Goal: Task Accomplishment & Management: Use online tool/utility

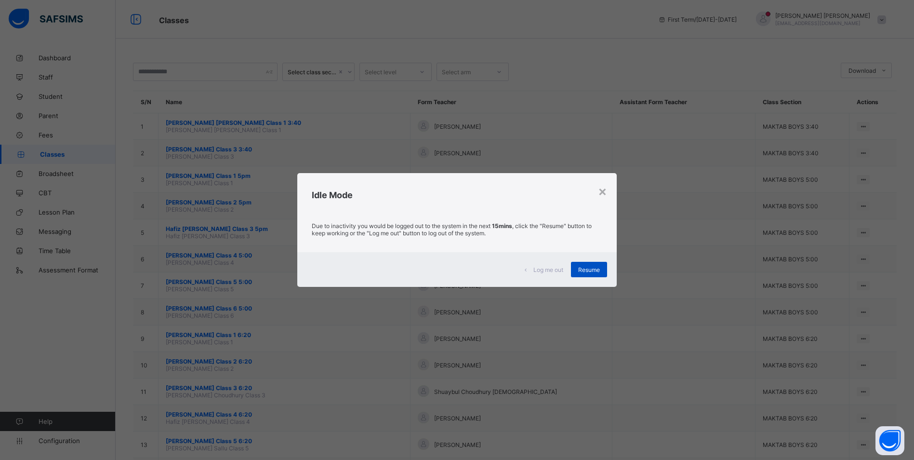
click at [599, 274] on div "Resume" at bounding box center [589, 269] width 36 height 15
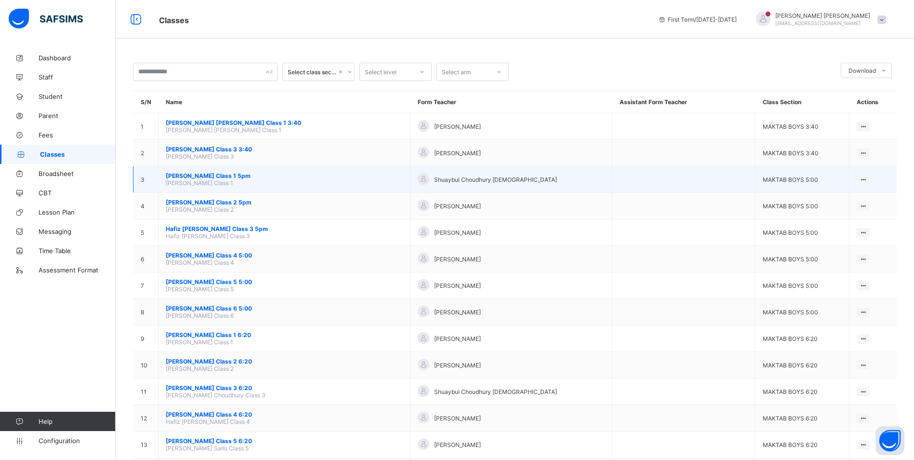
click at [207, 176] on span "[PERSON_NAME] Class 1 5pm" at bounding box center [284, 175] width 237 height 7
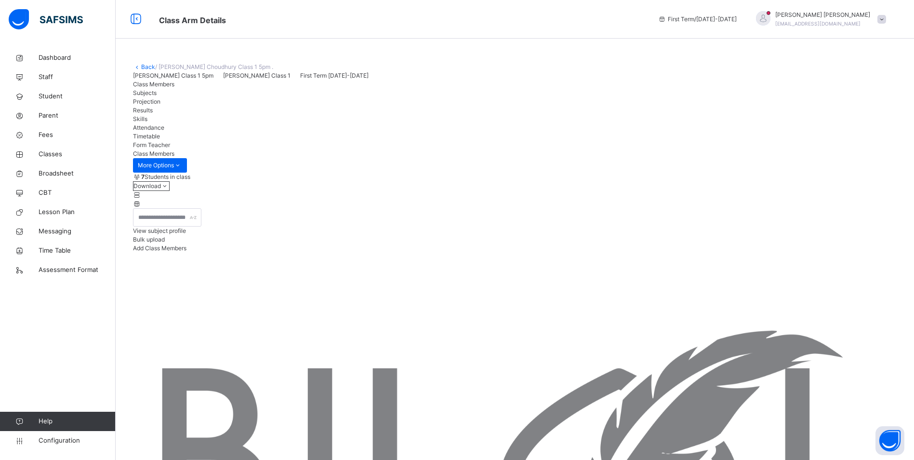
click at [164, 131] on span "Attendance" at bounding box center [148, 127] width 31 height 7
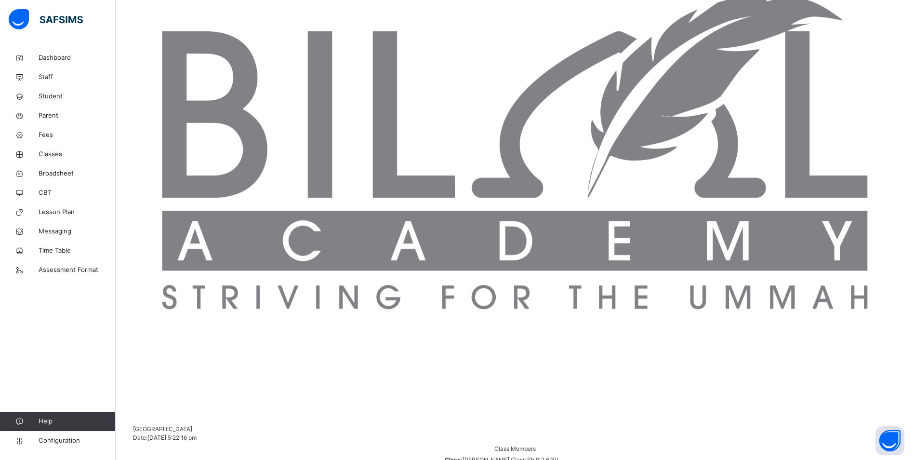
scroll to position [96, 0]
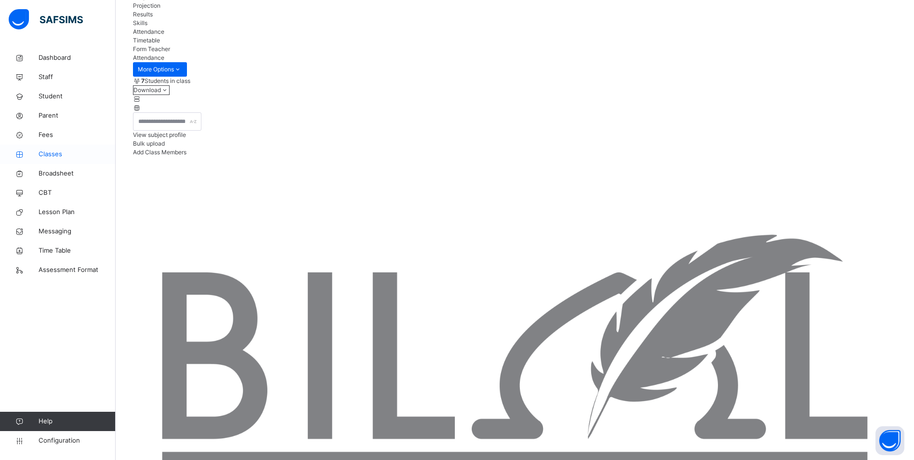
click at [63, 151] on span "Classes" at bounding box center [77, 154] width 77 height 10
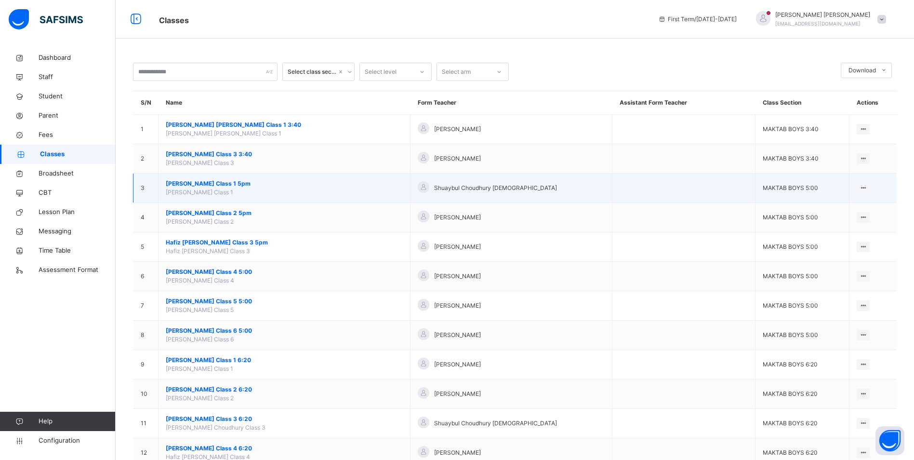
click at [225, 181] on span "[PERSON_NAME] Class 1 5pm" at bounding box center [284, 183] width 237 height 9
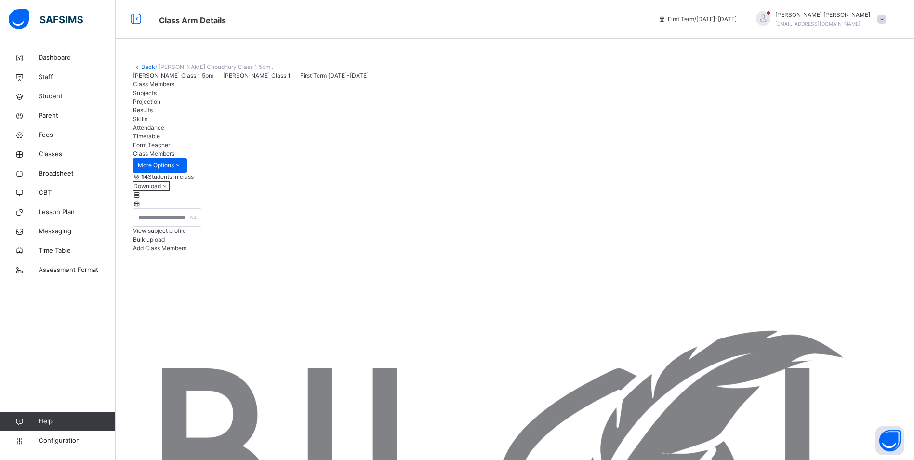
click at [164, 131] on span "Attendance" at bounding box center [148, 127] width 31 height 7
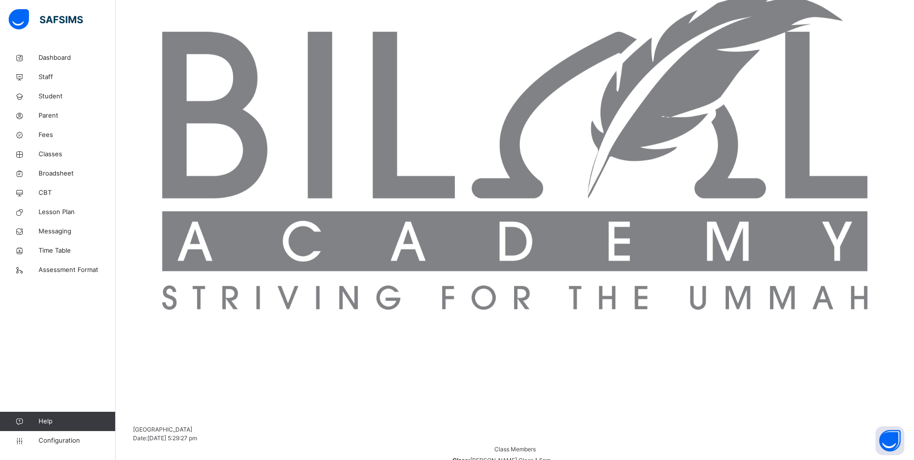
scroll to position [337, 0]
click at [53, 156] on span "Classes" at bounding box center [77, 154] width 77 height 10
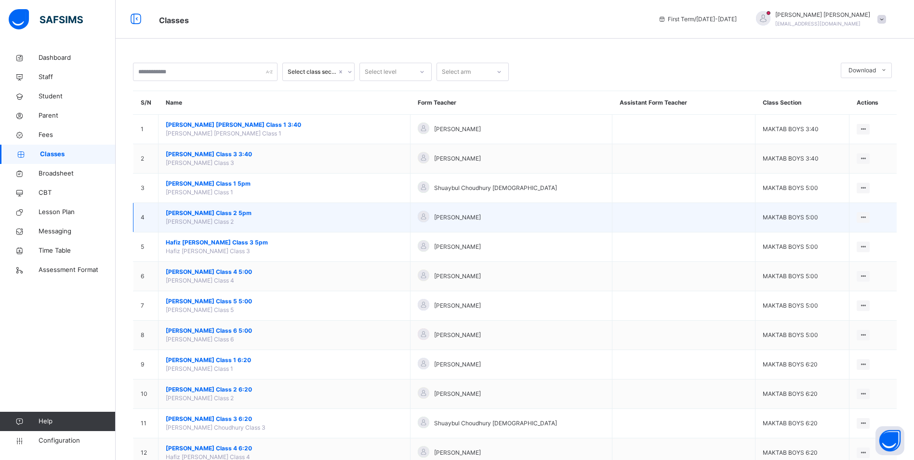
click at [209, 208] on td "[PERSON_NAME] Class 2 5pm [PERSON_NAME] Class 2" at bounding box center [284, 217] width 252 height 29
click at [210, 209] on span "[PERSON_NAME] Class 2 5pm" at bounding box center [284, 213] width 237 height 9
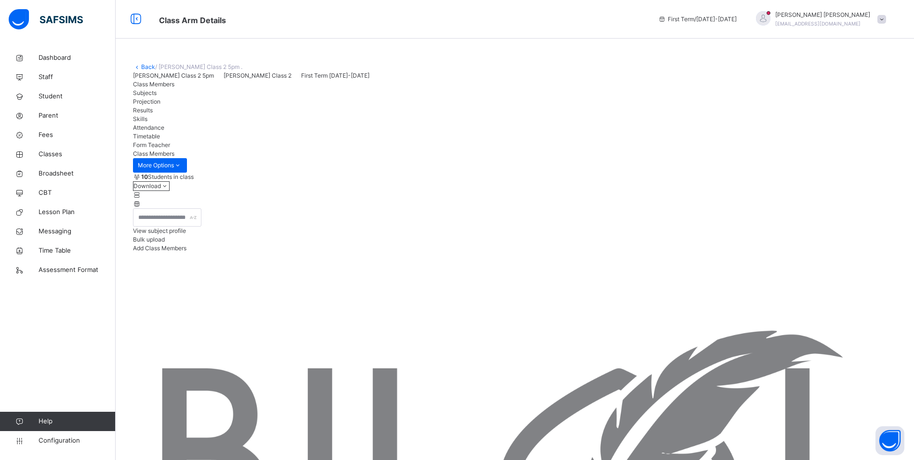
click at [164, 131] on span "Attendance" at bounding box center [148, 127] width 31 height 7
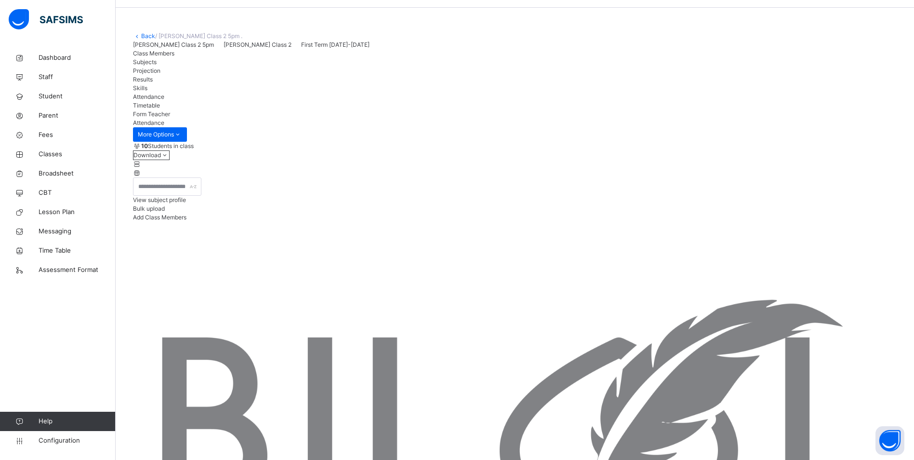
scroll to position [48, 0]
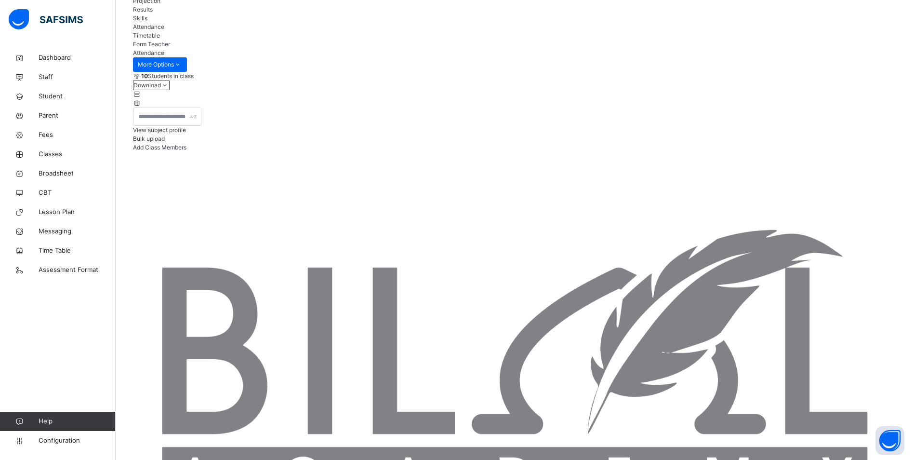
scroll to position [101, 0]
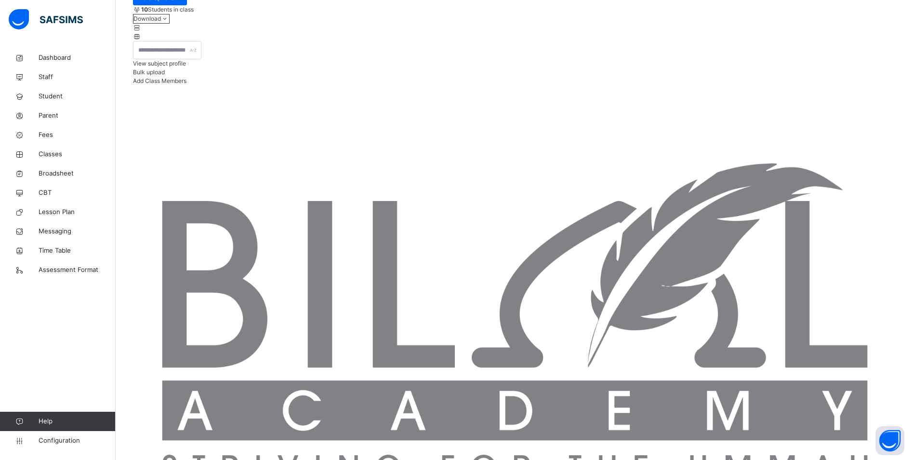
scroll to position [111, 0]
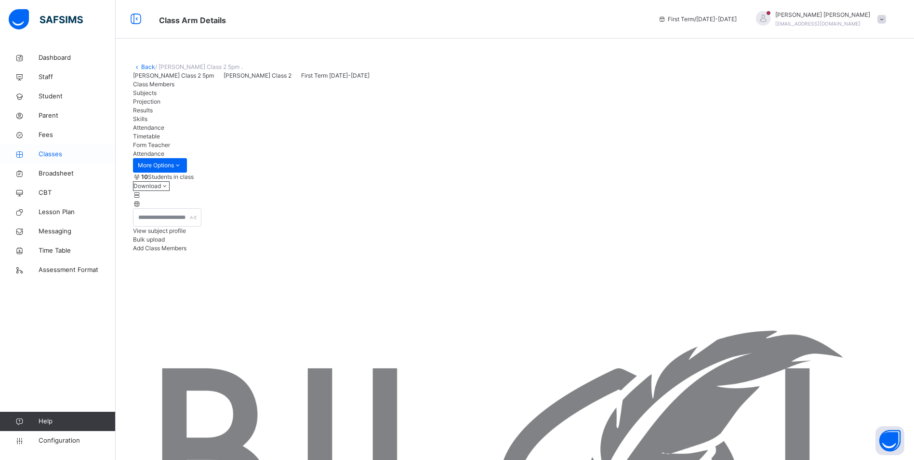
drag, startPoint x: 43, startPoint y: 153, endPoint x: 51, endPoint y: 157, distance: 8.4
click at [43, 153] on span "Classes" at bounding box center [77, 154] width 77 height 10
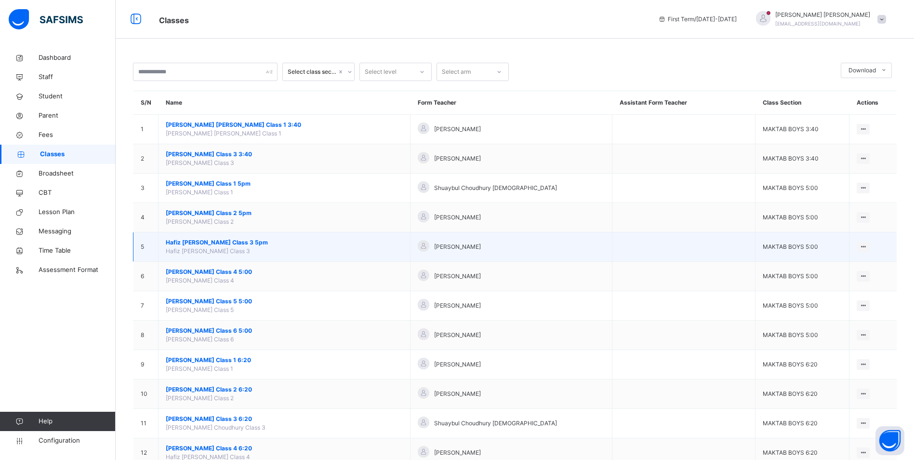
click at [219, 241] on span "Hafiz [PERSON_NAME] Class 3 5pm" at bounding box center [284, 242] width 237 height 9
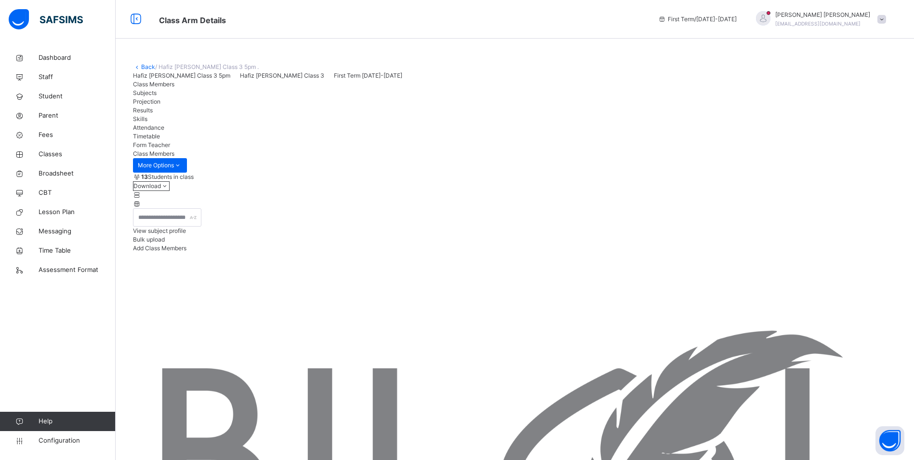
click at [164, 131] on span "Attendance" at bounding box center [148, 127] width 31 height 7
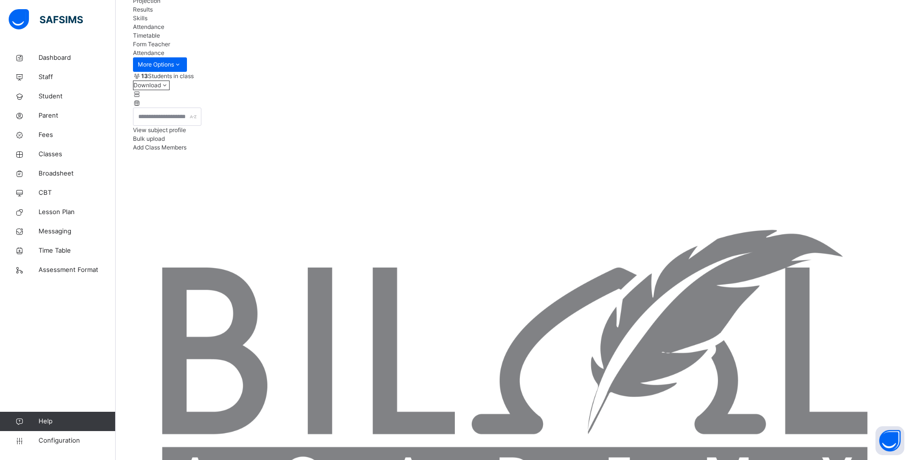
scroll to position [101, 0]
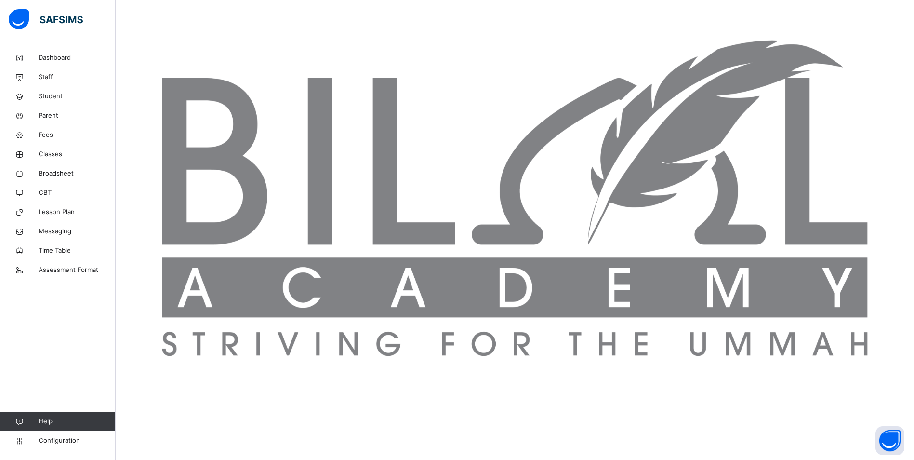
scroll to position [304, 0]
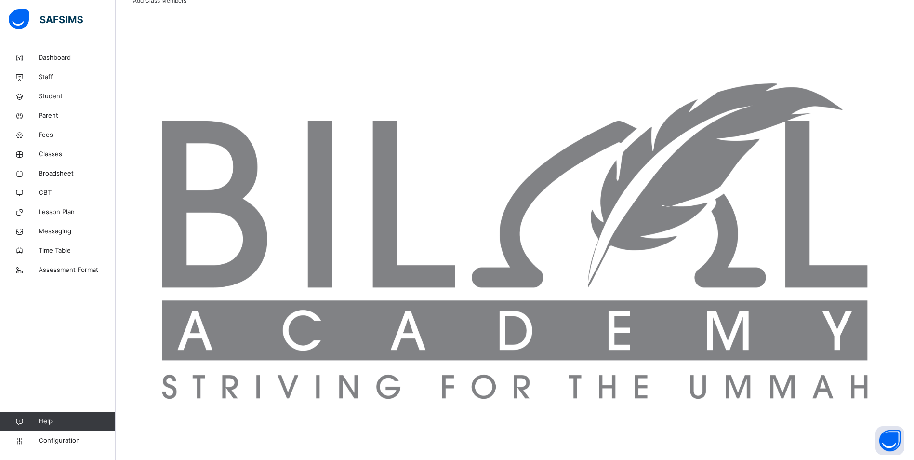
scroll to position [160, 0]
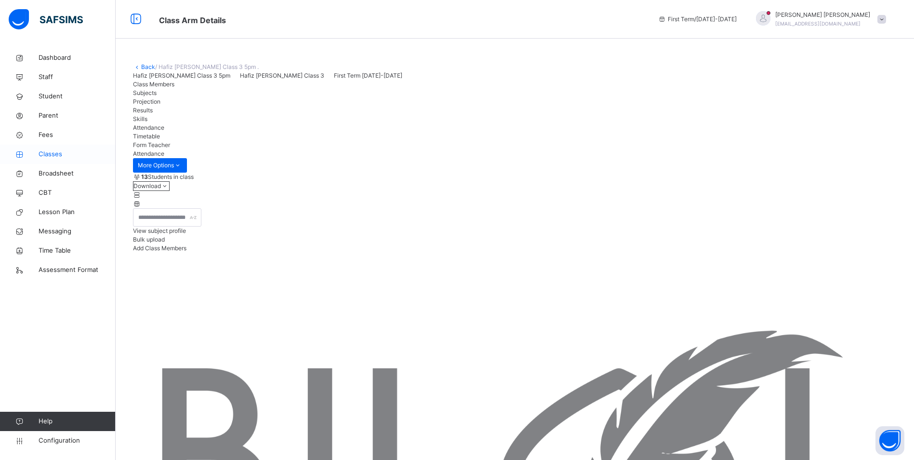
click at [48, 152] on span "Classes" at bounding box center [77, 154] width 77 height 10
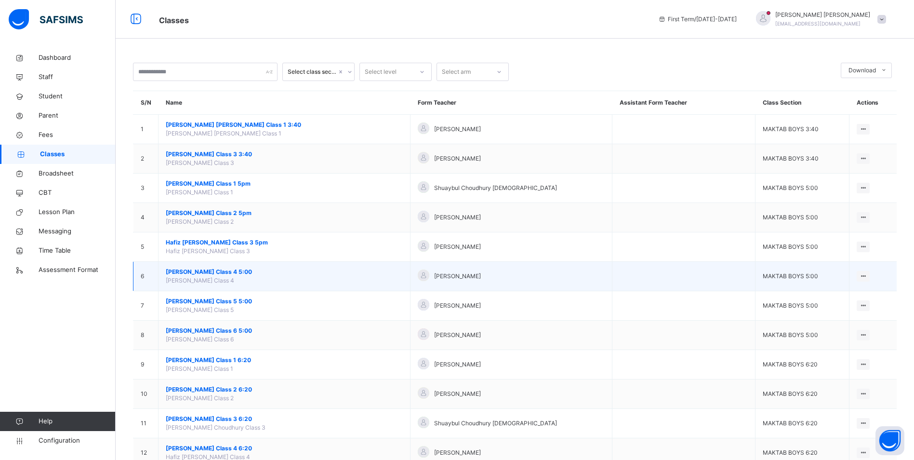
click at [227, 273] on span "[PERSON_NAME] Class 4 5:00" at bounding box center [284, 271] width 237 height 9
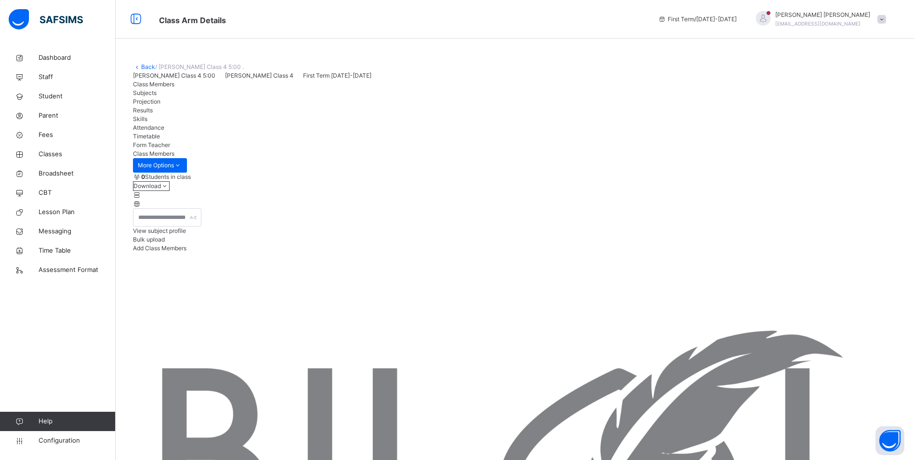
click at [164, 131] on span "Attendance" at bounding box center [148, 127] width 31 height 7
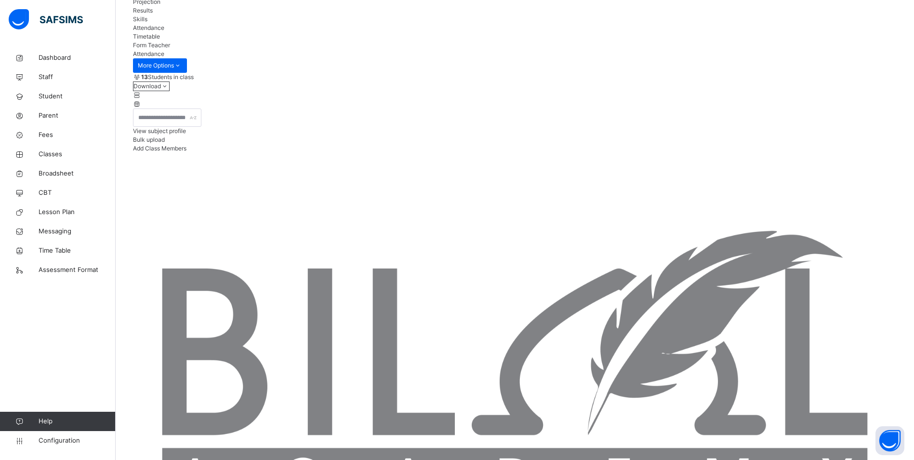
scroll to position [145, 0]
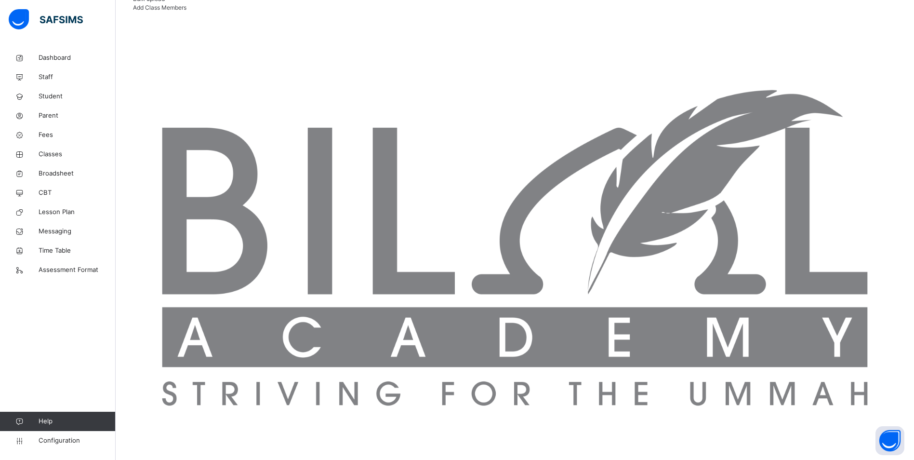
scroll to position [241, 0]
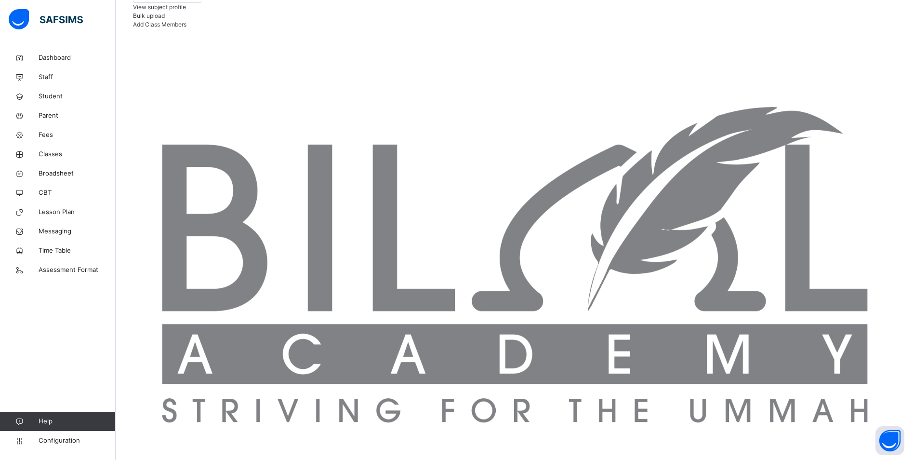
scroll to position [102, 0]
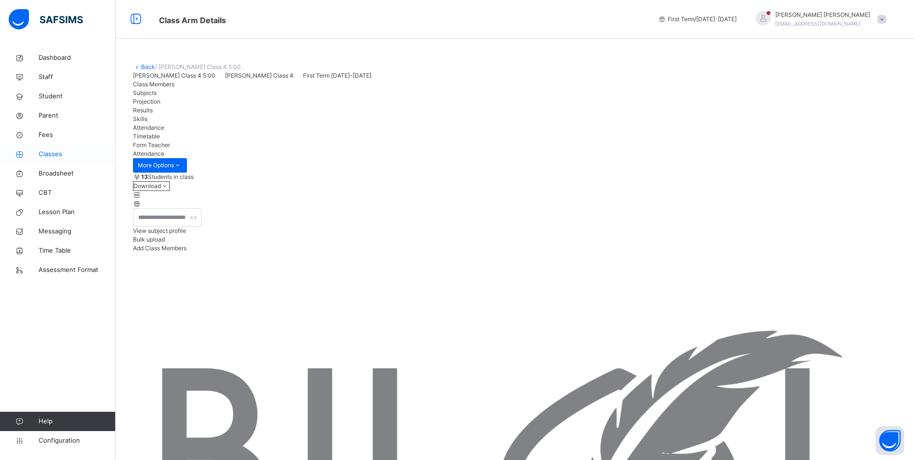
click at [52, 150] on span "Classes" at bounding box center [77, 154] width 77 height 10
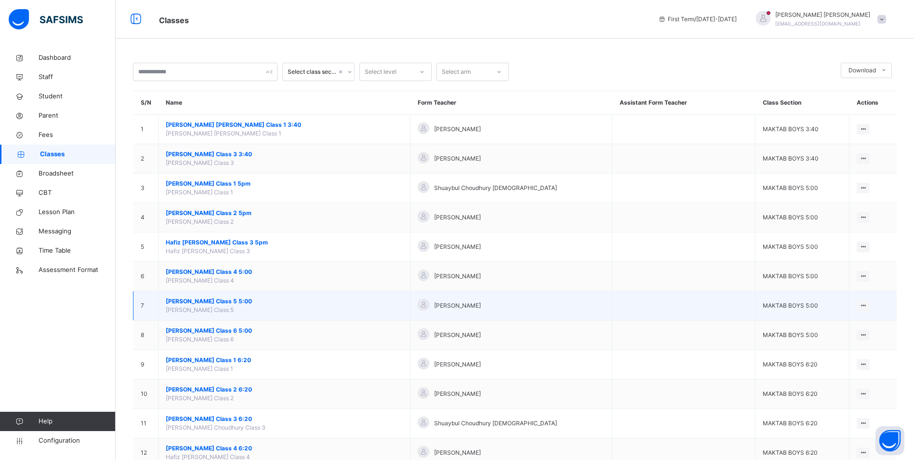
click at [216, 302] on span "[PERSON_NAME] Class 5 5:00" at bounding box center [284, 301] width 237 height 9
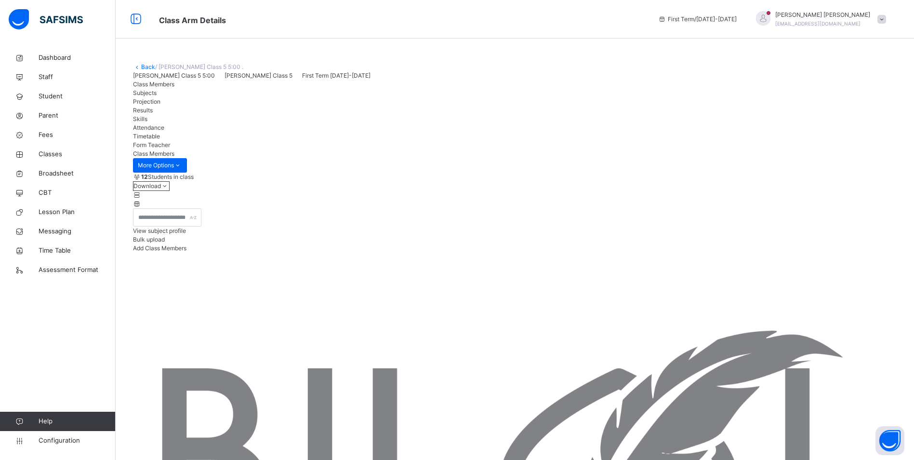
click at [164, 131] on span "Attendance" at bounding box center [148, 127] width 31 height 7
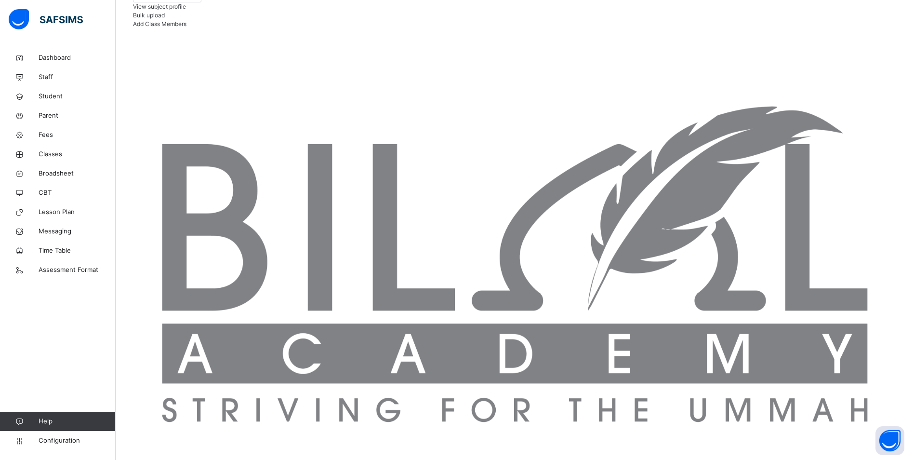
scroll to position [272, 0]
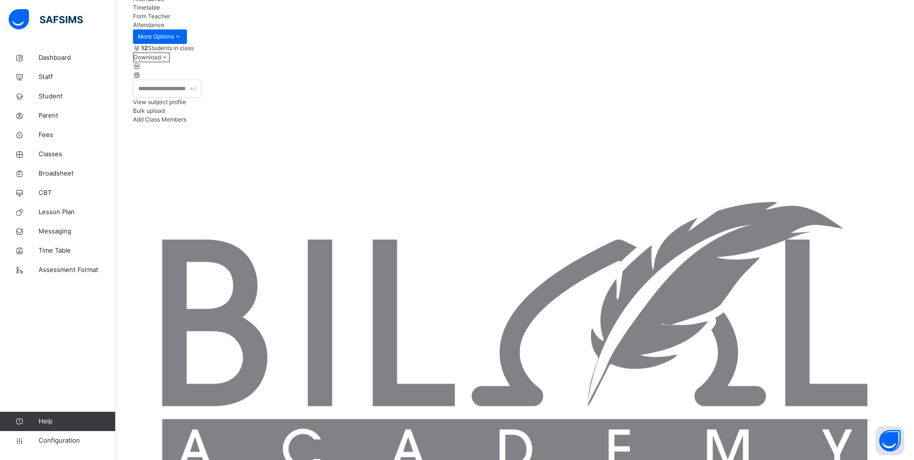
scroll to position [128, 0]
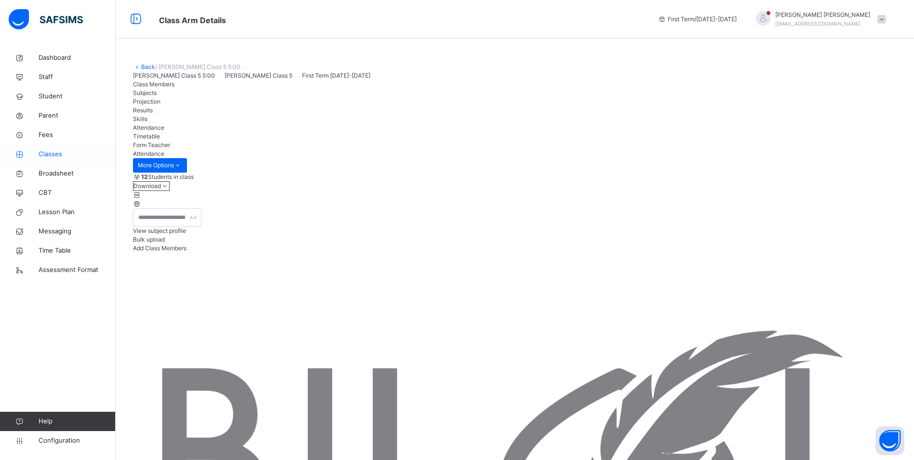
click at [66, 152] on span "Classes" at bounding box center [77, 154] width 77 height 10
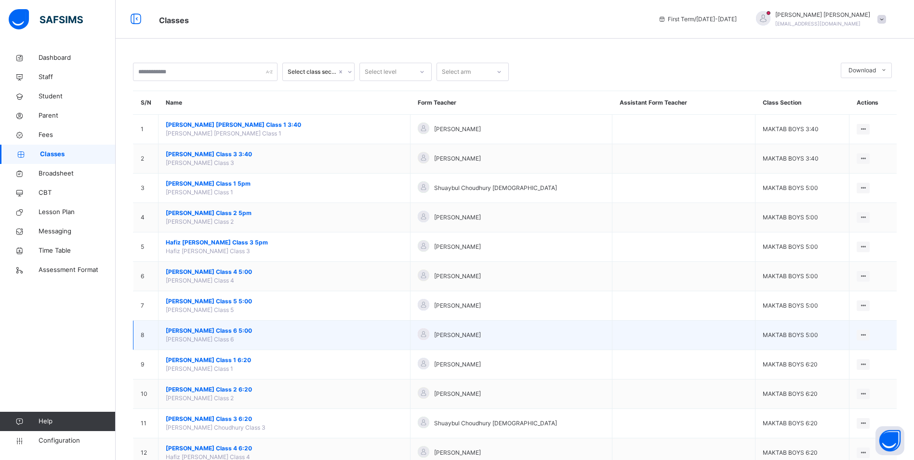
click at [237, 333] on span "[PERSON_NAME] Class 6 5:00" at bounding box center [284, 330] width 237 height 9
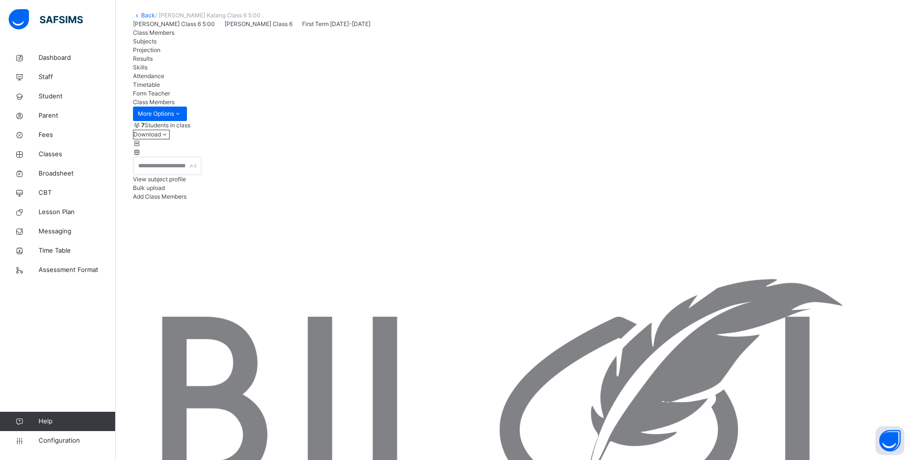
scroll to position [96, 0]
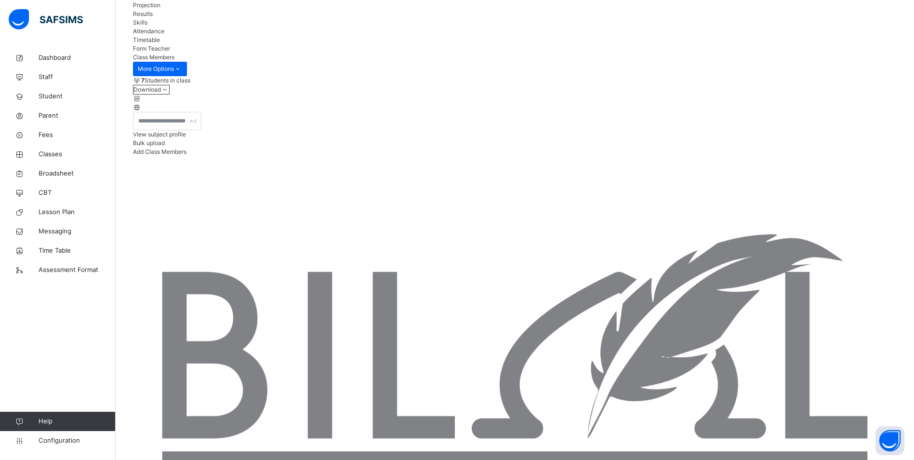
click at [164, 35] on span "Attendance" at bounding box center [148, 30] width 31 height 7
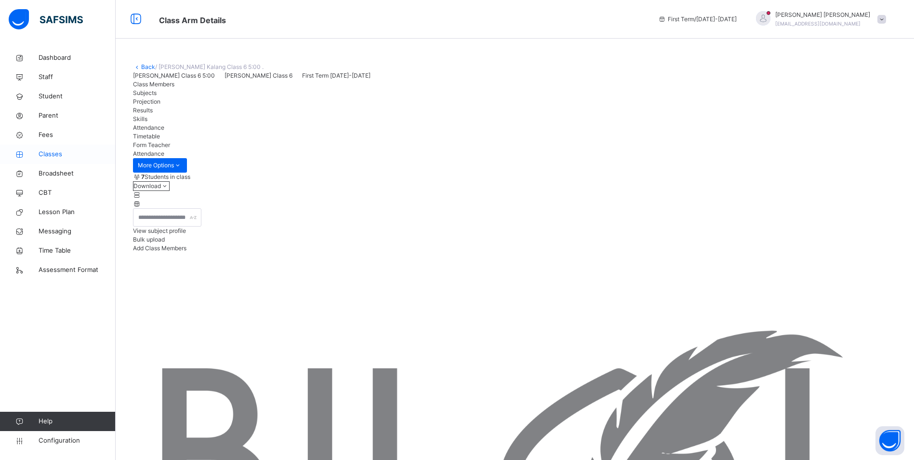
click at [56, 158] on span "Classes" at bounding box center [77, 154] width 77 height 10
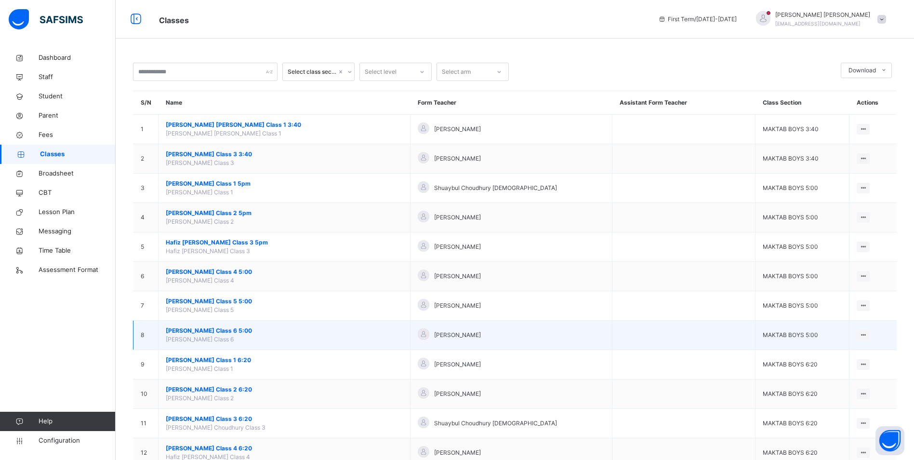
click at [223, 333] on span "[PERSON_NAME] Class 6 5:00" at bounding box center [284, 330] width 237 height 9
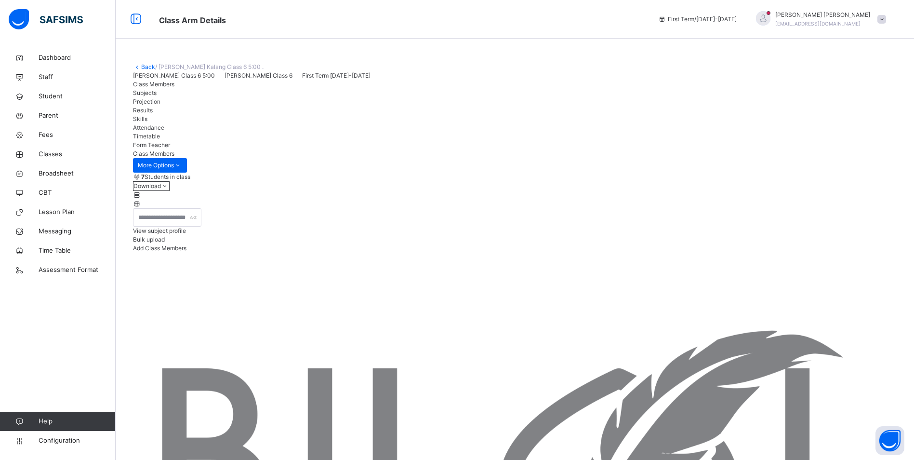
click at [164, 131] on span "Attendance" at bounding box center [148, 127] width 31 height 7
click at [79, 155] on span "Classes" at bounding box center [77, 154] width 77 height 10
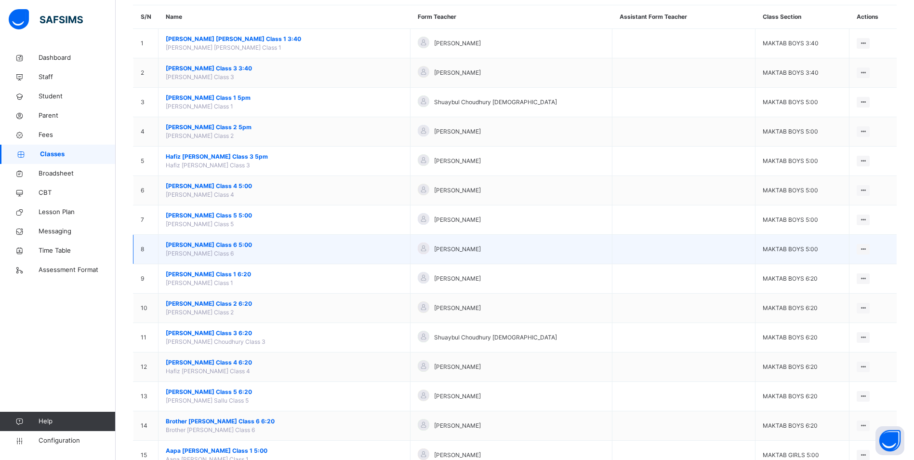
scroll to position [96, 0]
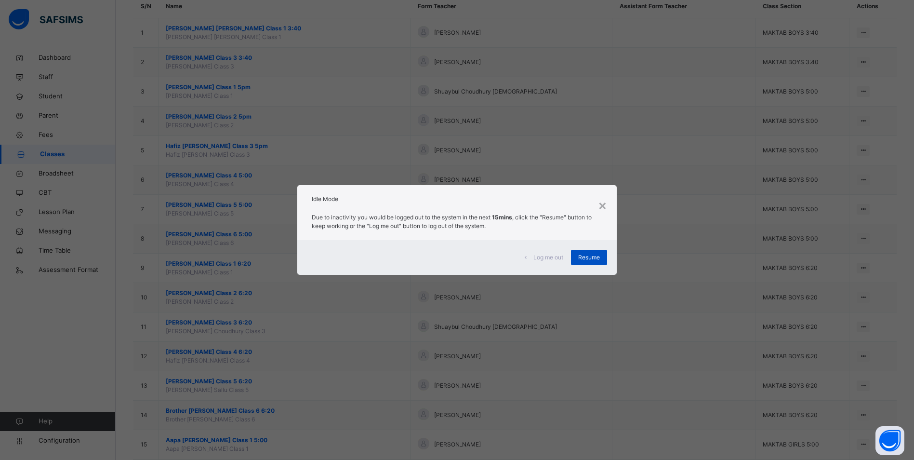
click at [578, 256] on div "Resume" at bounding box center [589, 257] width 36 height 15
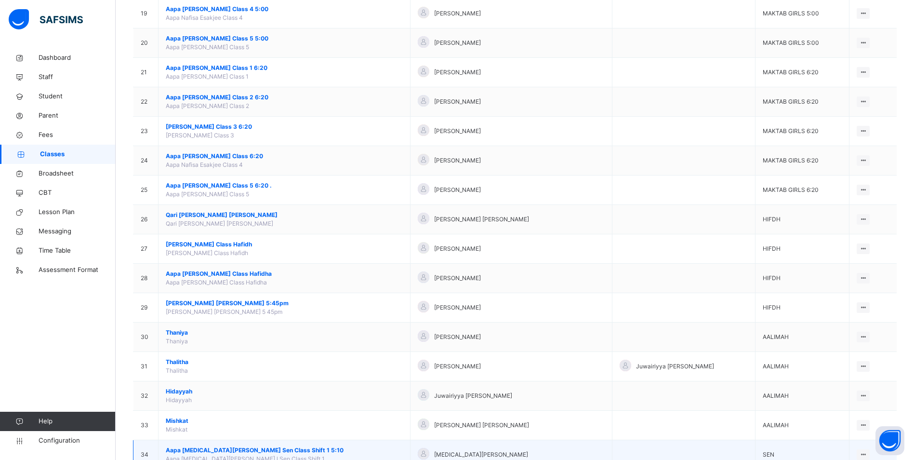
scroll to position [708, 0]
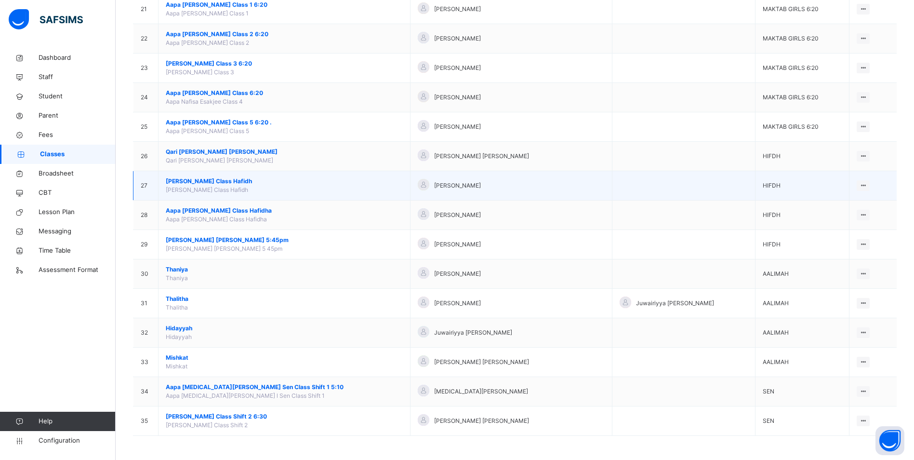
click at [208, 179] on span "[PERSON_NAME] Class Hafidh" at bounding box center [284, 181] width 237 height 9
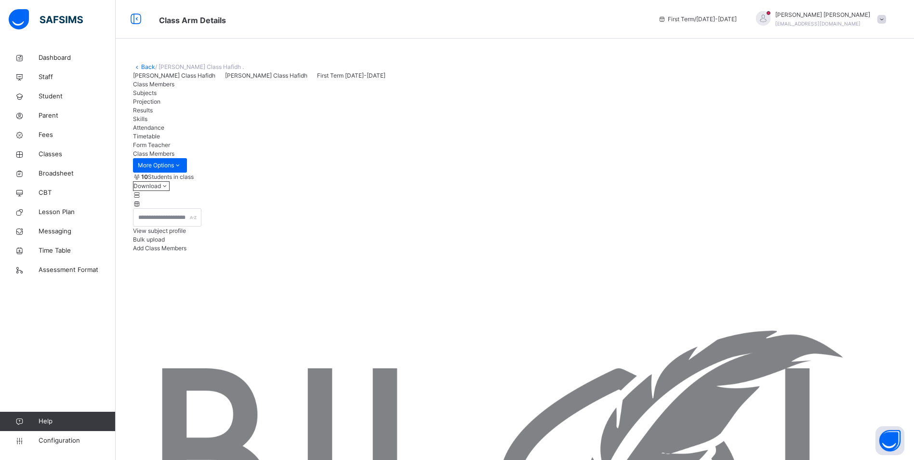
click at [164, 131] on span "Attendance" at bounding box center [148, 127] width 31 height 7
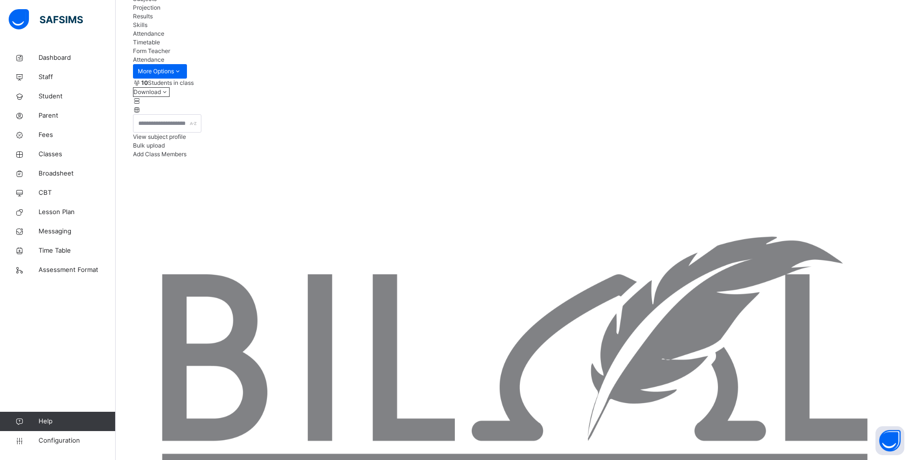
scroll to position [96, 0]
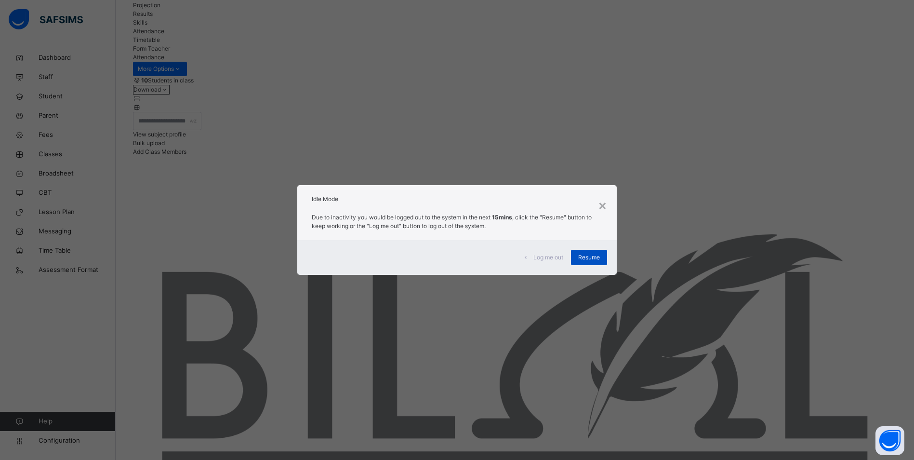
click at [580, 256] on span "Resume" at bounding box center [589, 257] width 22 height 9
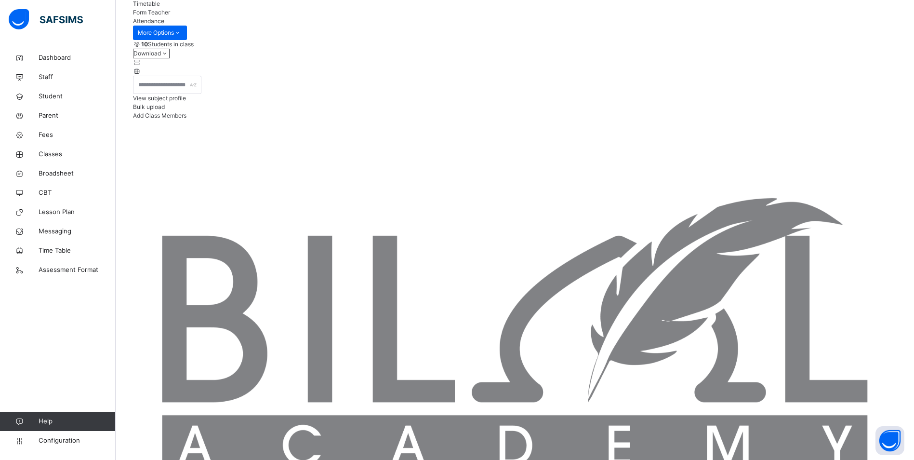
scroll to position [133, 0]
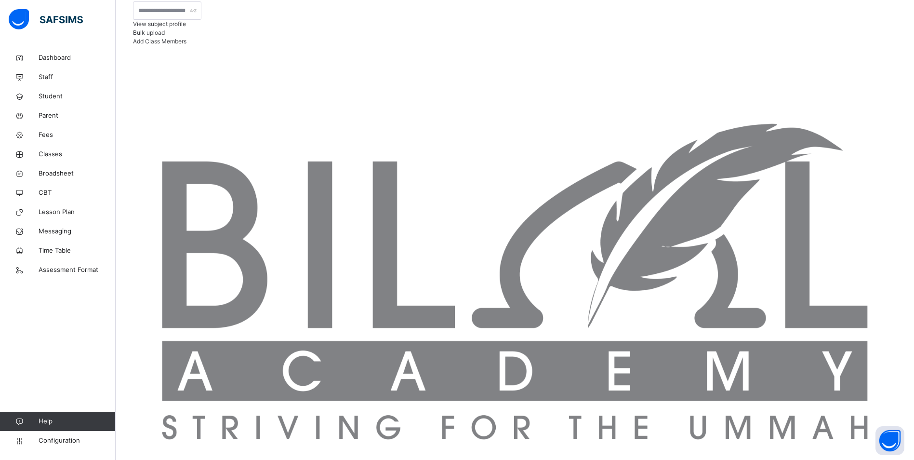
scroll to position [208, 0]
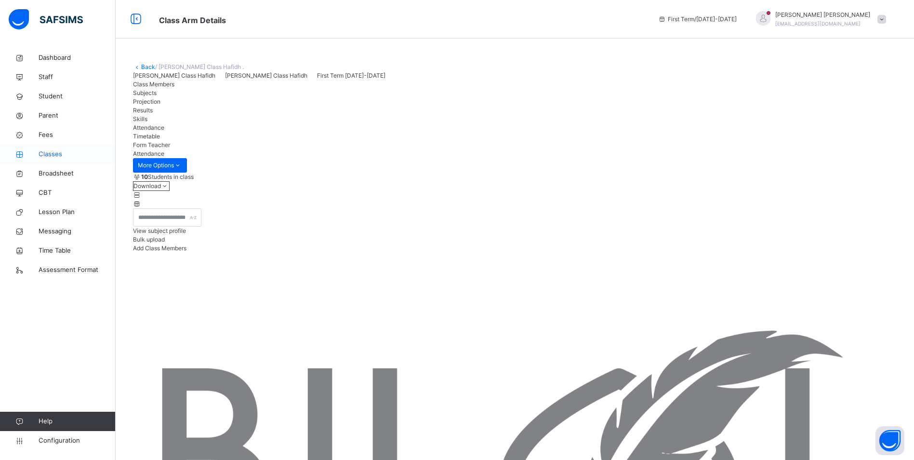
click at [56, 149] on link "Classes" at bounding box center [58, 154] width 116 height 19
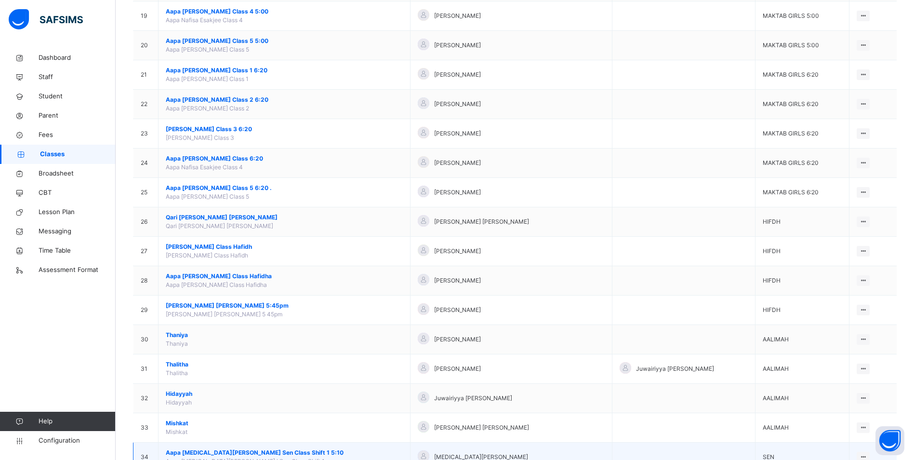
scroll to position [708, 0]
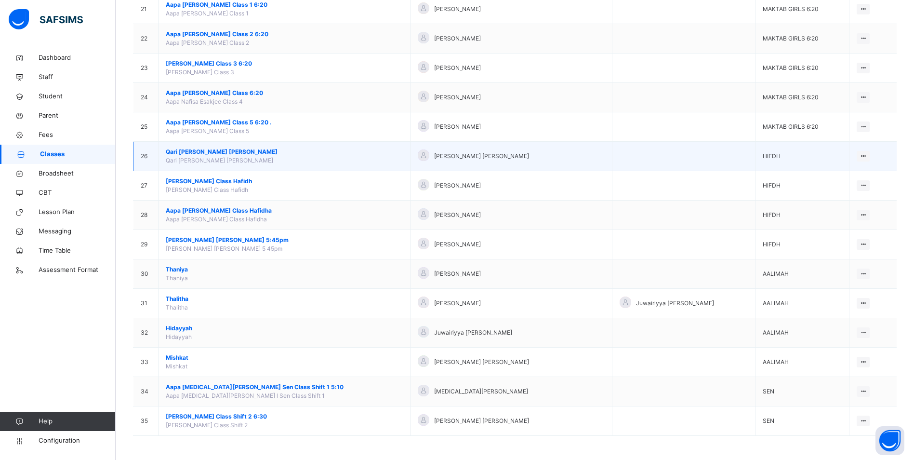
click at [213, 150] on span "Qari [PERSON_NAME] [PERSON_NAME]" at bounding box center [284, 151] width 237 height 9
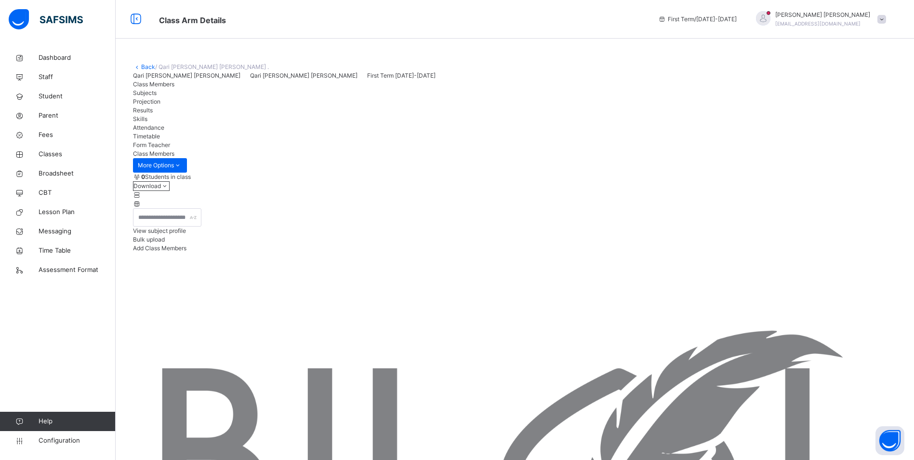
click at [333, 132] on div "Attendance" at bounding box center [514, 127] width 763 height 9
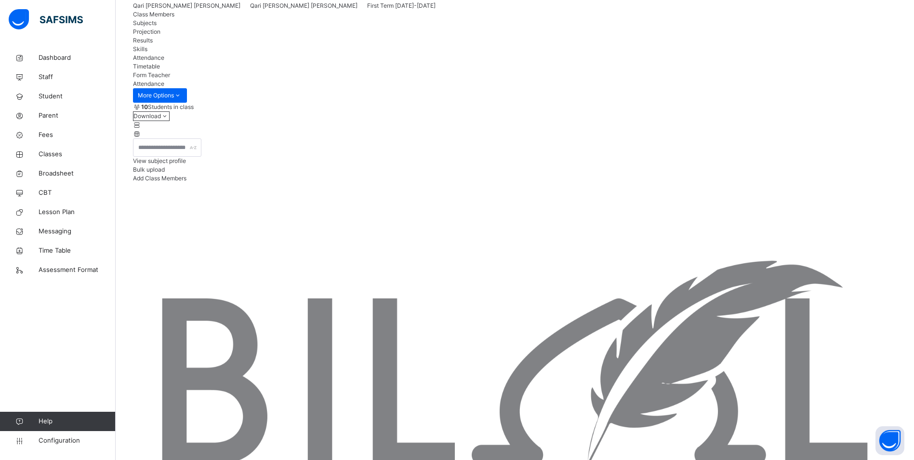
scroll to position [208, 0]
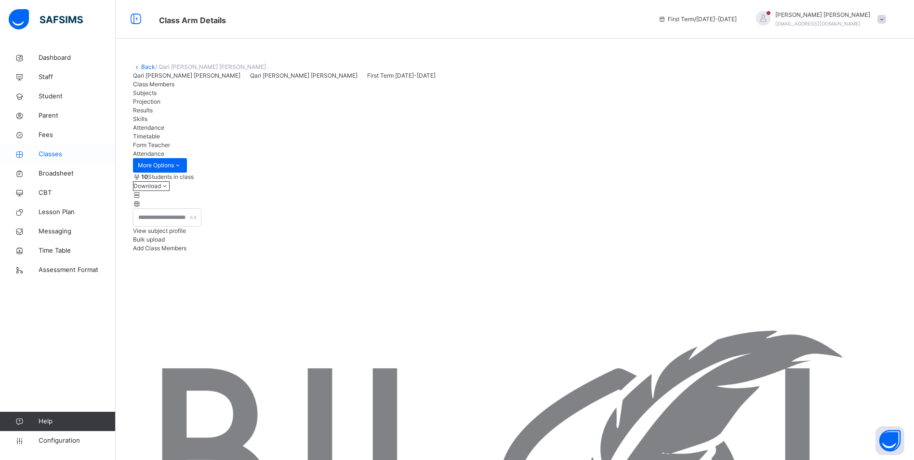
click at [49, 155] on span "Classes" at bounding box center [77, 154] width 77 height 10
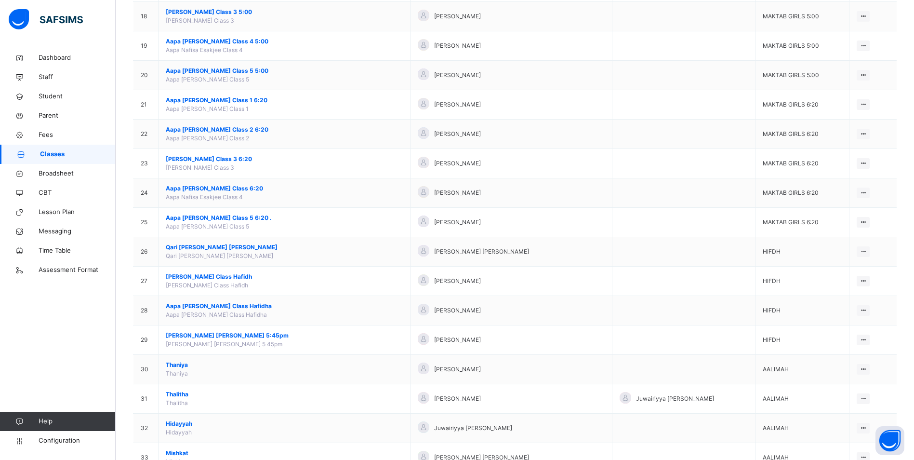
scroll to position [611, 0]
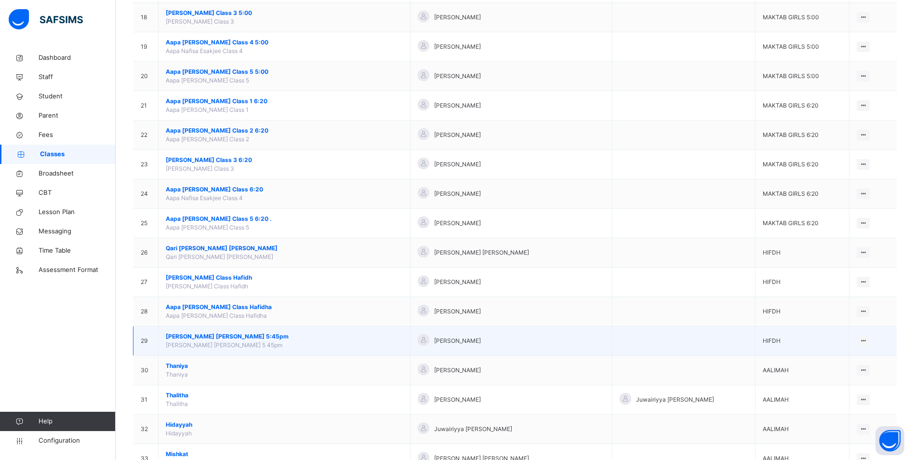
click at [229, 333] on span "[PERSON_NAME] [PERSON_NAME] 5:45pm" at bounding box center [284, 336] width 237 height 9
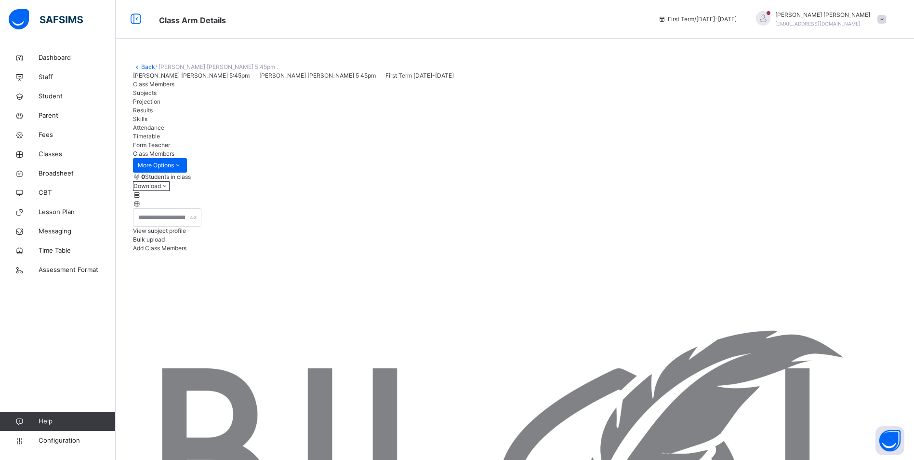
click at [164, 131] on span "Attendance" at bounding box center [148, 127] width 31 height 7
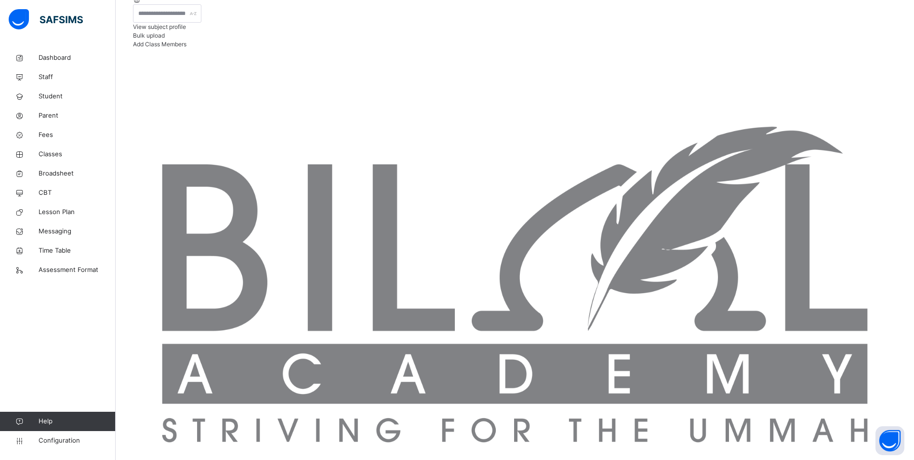
scroll to position [208, 0]
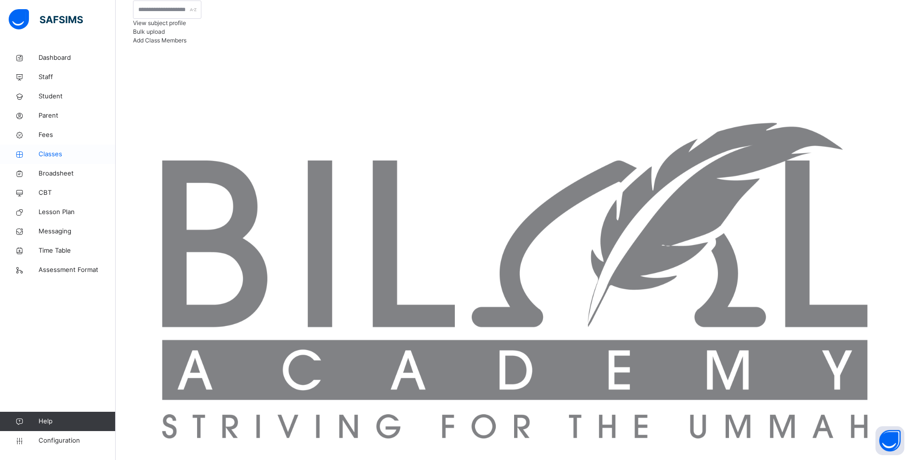
click at [51, 149] on link "Classes" at bounding box center [58, 154] width 116 height 19
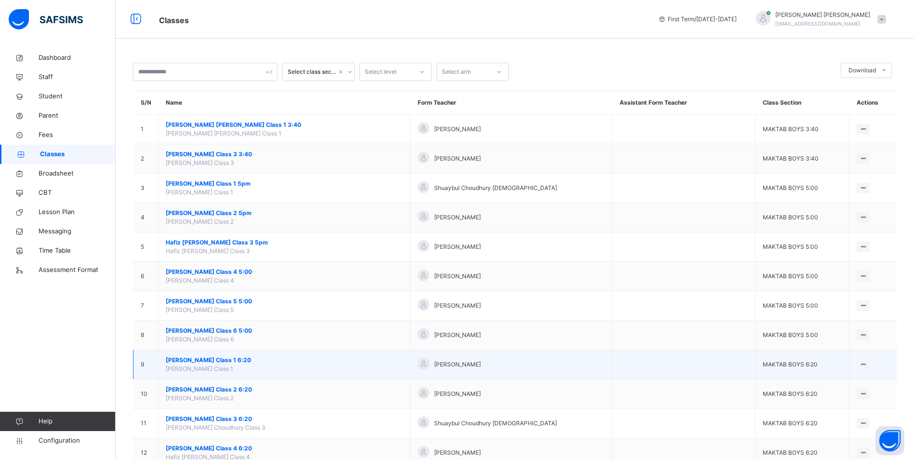
click at [245, 360] on span "[PERSON_NAME] Class 1 6:20" at bounding box center [284, 359] width 237 height 9
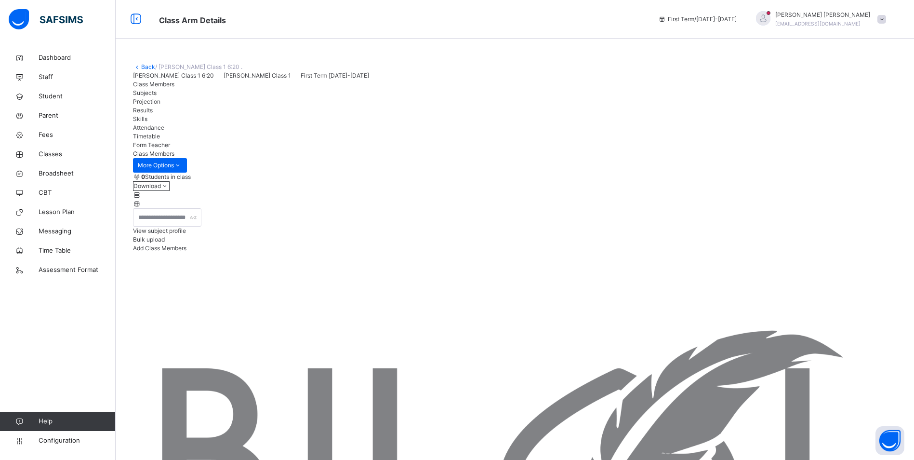
click at [164, 131] on span "Attendance" at bounding box center [148, 127] width 31 height 7
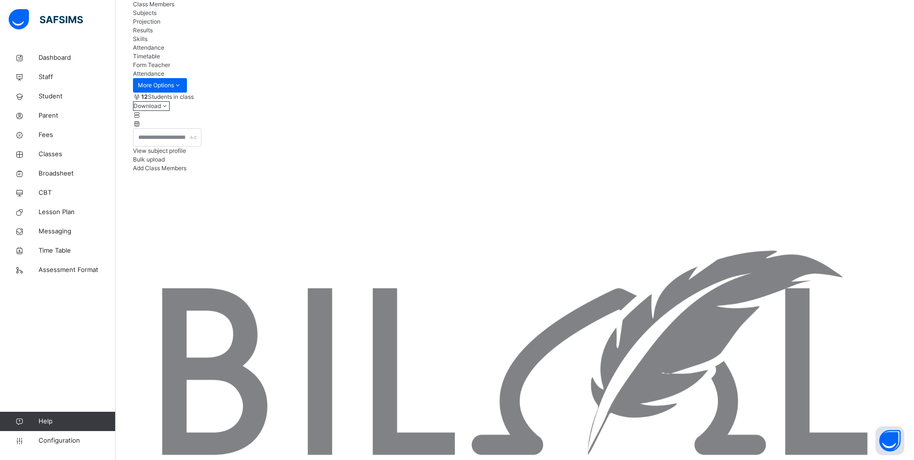
scroll to position [79, 0]
click at [61, 149] on span "Classes" at bounding box center [77, 154] width 77 height 10
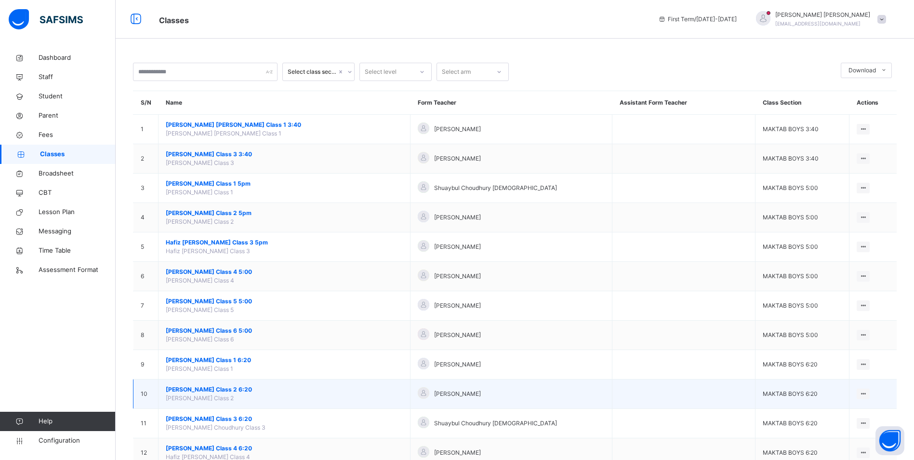
click at [244, 389] on span "[PERSON_NAME] Class 2 6:20" at bounding box center [284, 389] width 237 height 9
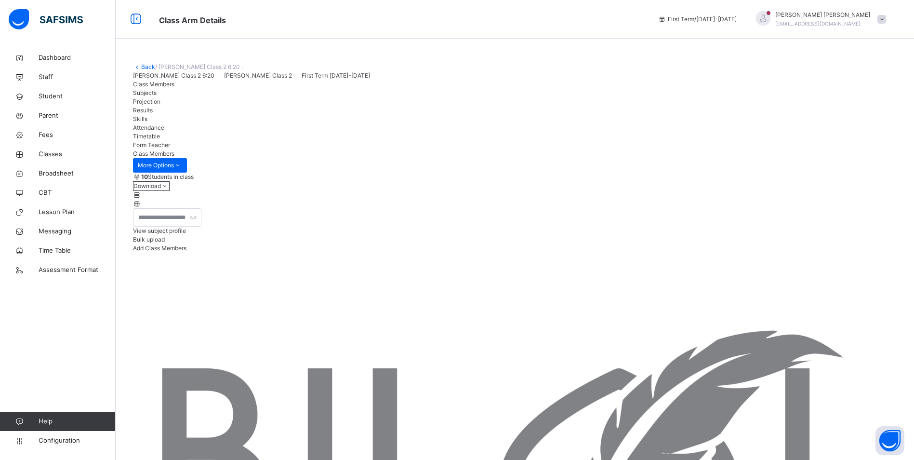
click at [324, 132] on div "Attendance" at bounding box center [514, 127] width 763 height 9
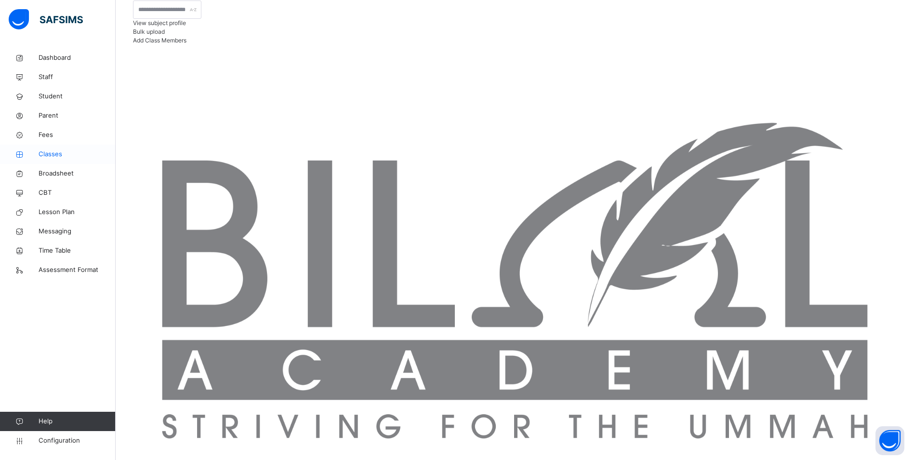
click at [61, 158] on span "Classes" at bounding box center [77, 154] width 77 height 10
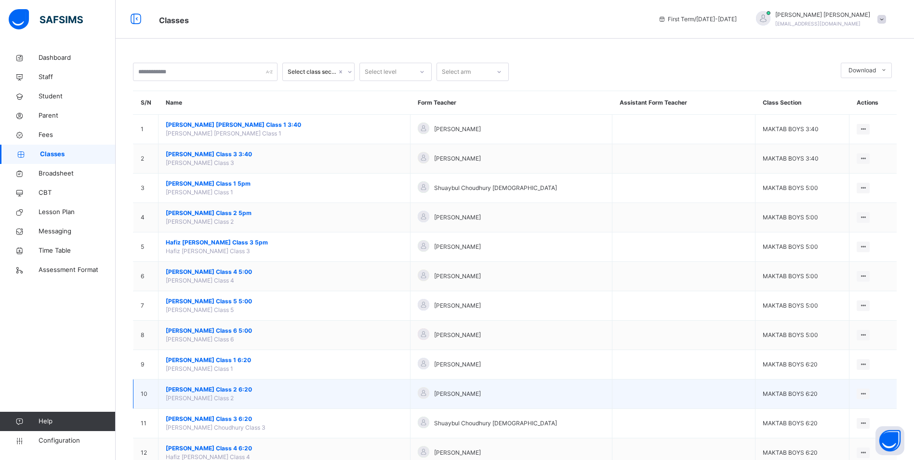
click at [253, 389] on span "[PERSON_NAME] Class 2 6:20" at bounding box center [284, 389] width 237 height 9
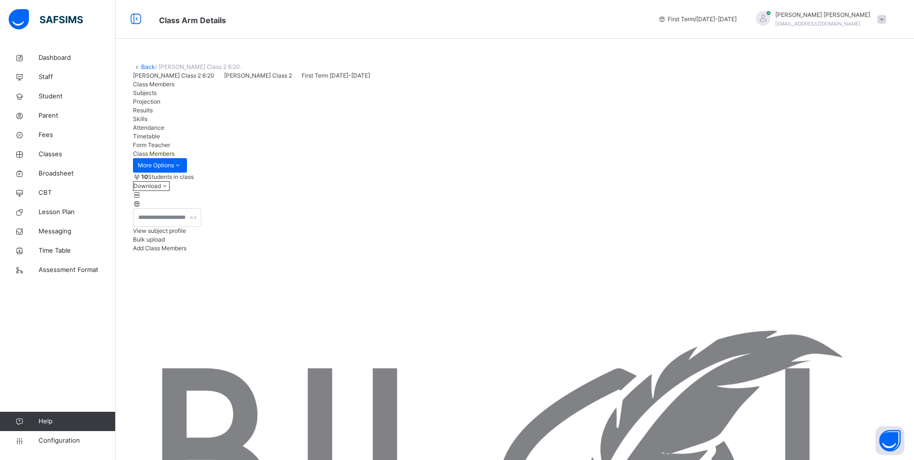
click at [164, 131] on span "Attendance" at bounding box center [148, 127] width 31 height 7
click at [52, 155] on span "Classes" at bounding box center [77, 154] width 77 height 10
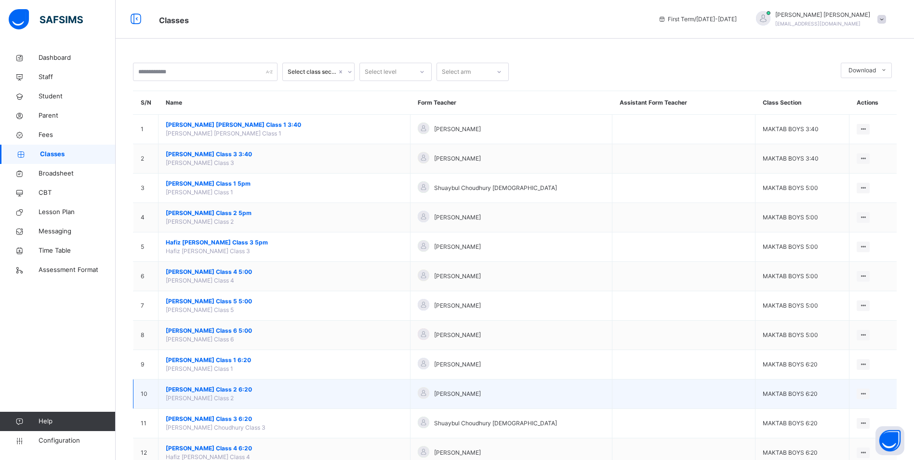
click at [224, 390] on span "[PERSON_NAME] Class 2 6:20" at bounding box center [284, 389] width 237 height 9
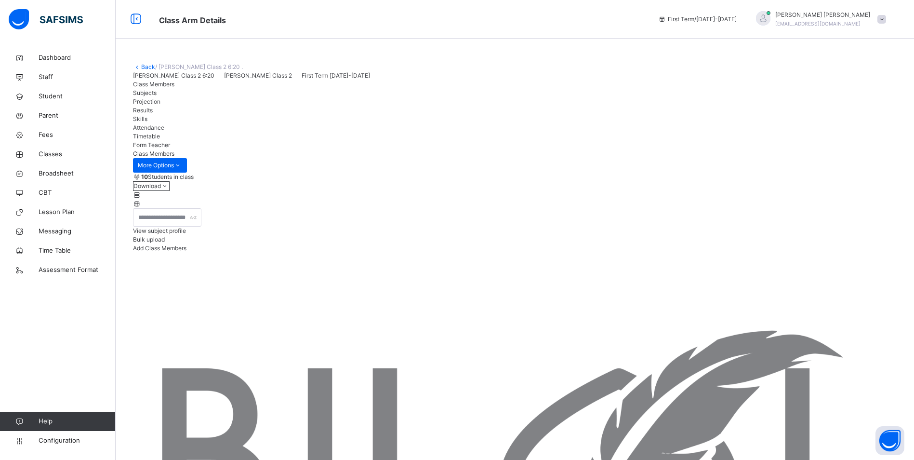
click at [164, 131] on span "Attendance" at bounding box center [148, 127] width 31 height 7
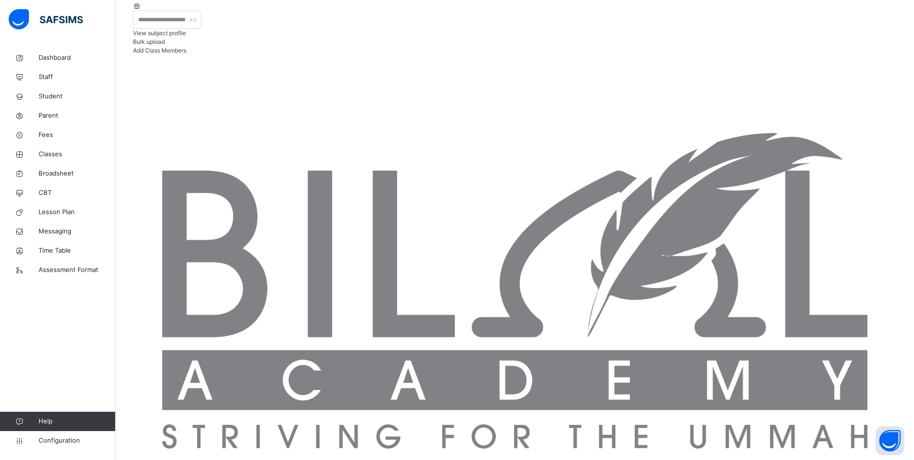
scroll to position [208, 0]
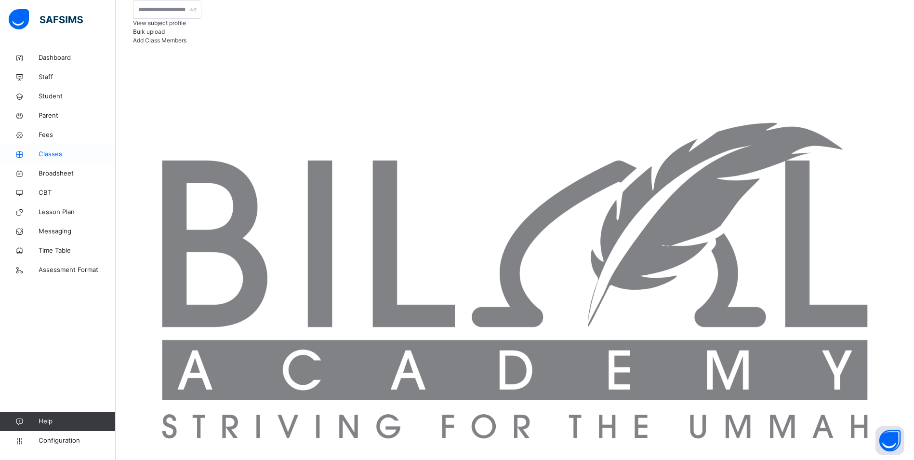
click at [58, 149] on span "Classes" at bounding box center [77, 154] width 77 height 10
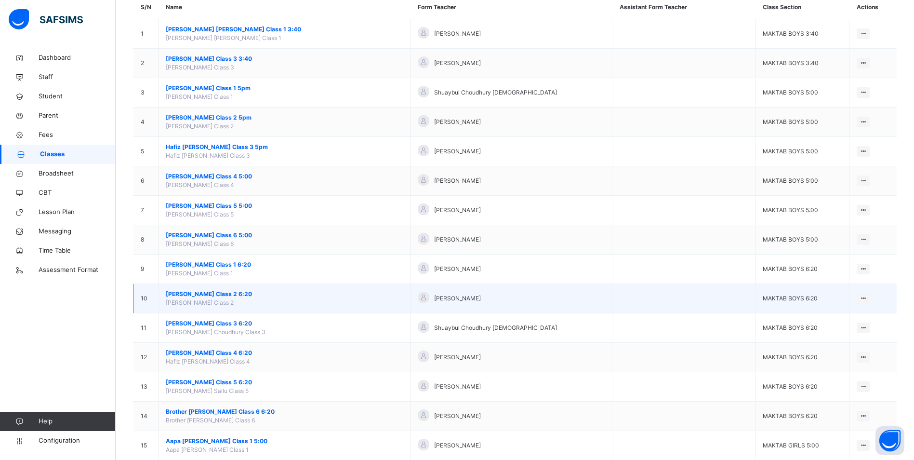
scroll to position [96, 0]
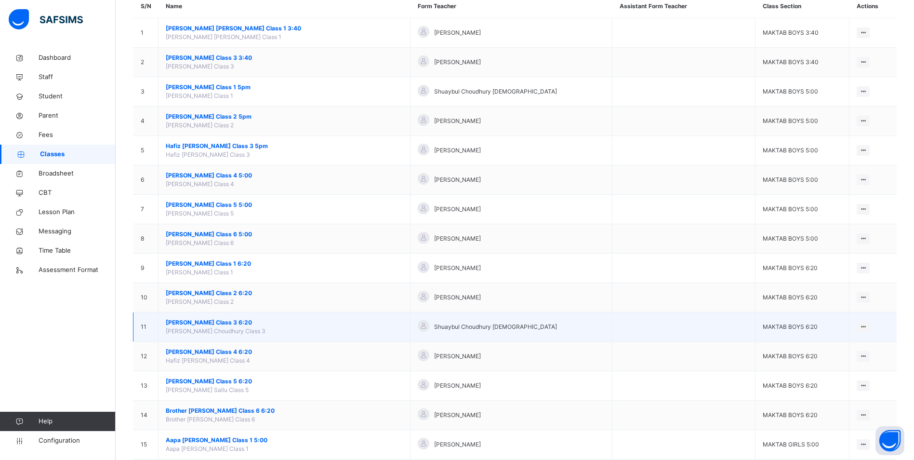
click at [225, 320] on span "[PERSON_NAME] Class 3 6:20" at bounding box center [284, 322] width 237 height 9
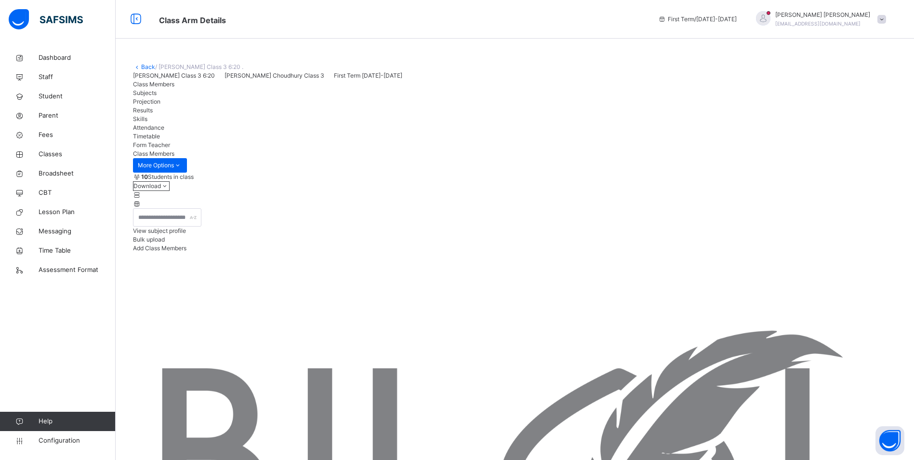
click at [164, 131] on span "Attendance" at bounding box center [148, 127] width 31 height 7
